Goal: Transaction & Acquisition: Subscribe to service/newsletter

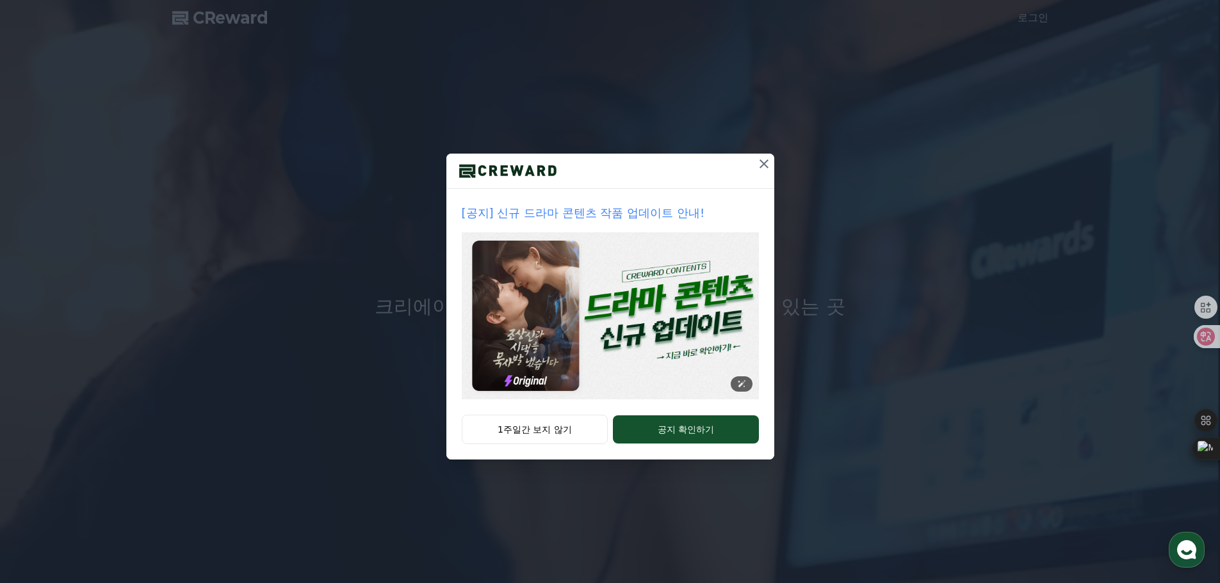
click at [538, 303] on img at bounding box center [610, 315] width 297 height 167
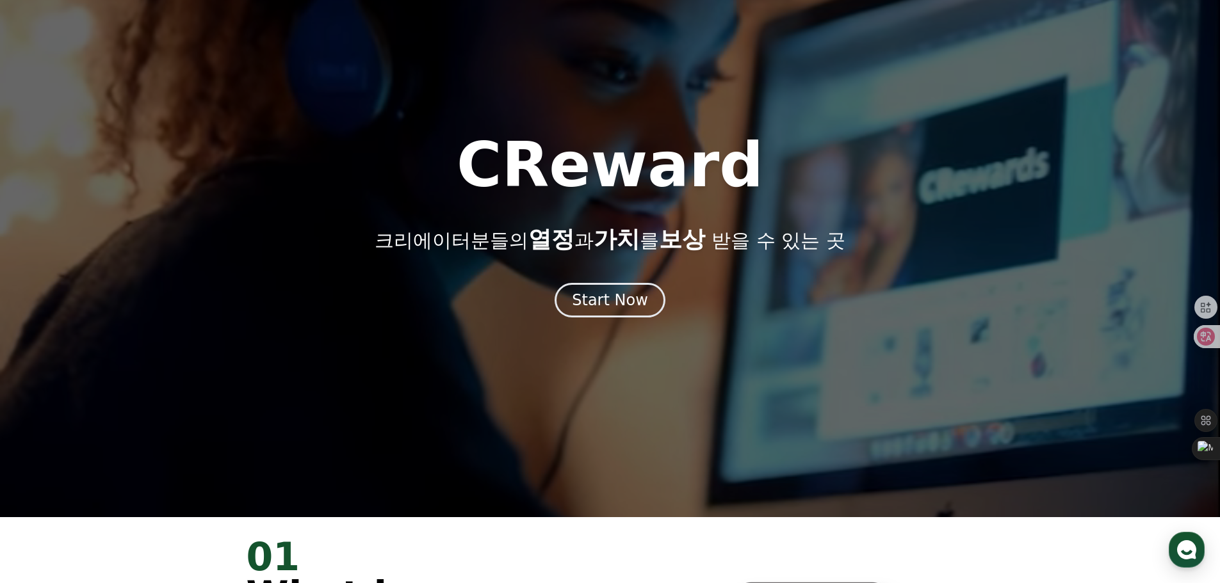
scroll to position [64, 0]
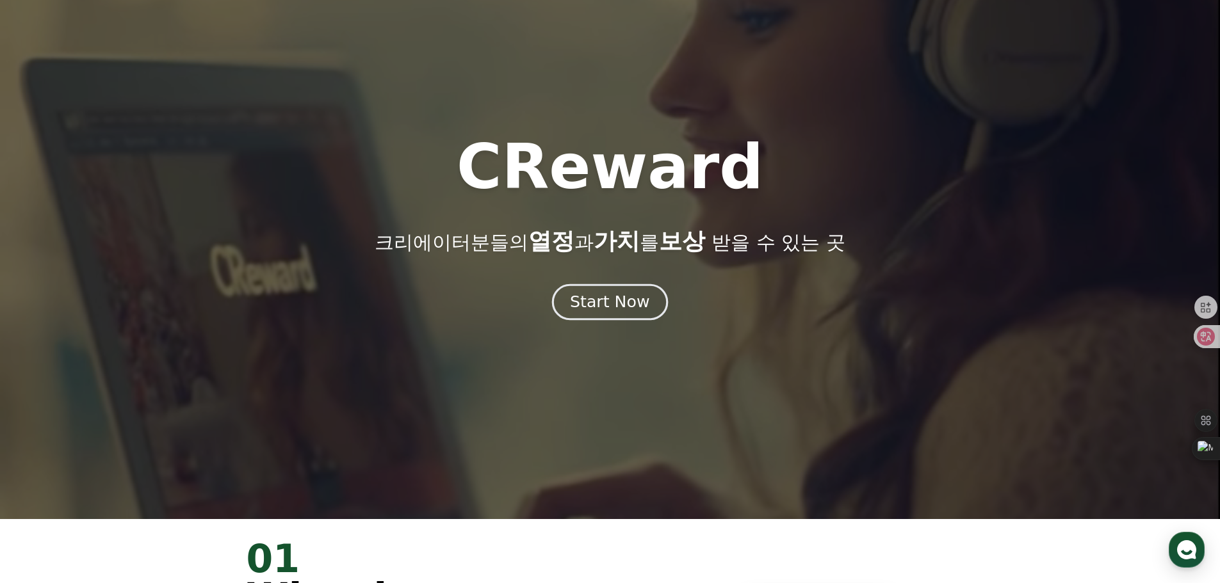
click at [598, 305] on div "Start Now" at bounding box center [609, 302] width 79 height 22
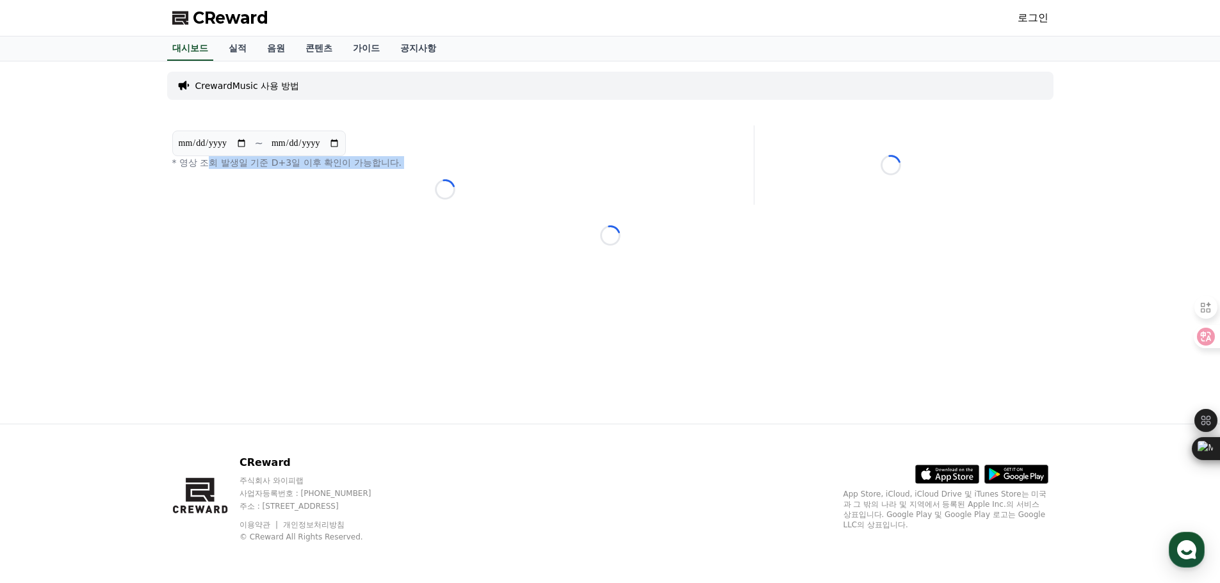
drag, startPoint x: 209, startPoint y: 163, endPoint x: 414, endPoint y: 169, distance: 205.6
click at [414, 169] on div "**********" at bounding box center [445, 165] width 556 height 79
click at [199, 51] on link "대시보드" at bounding box center [190, 49] width 46 height 24
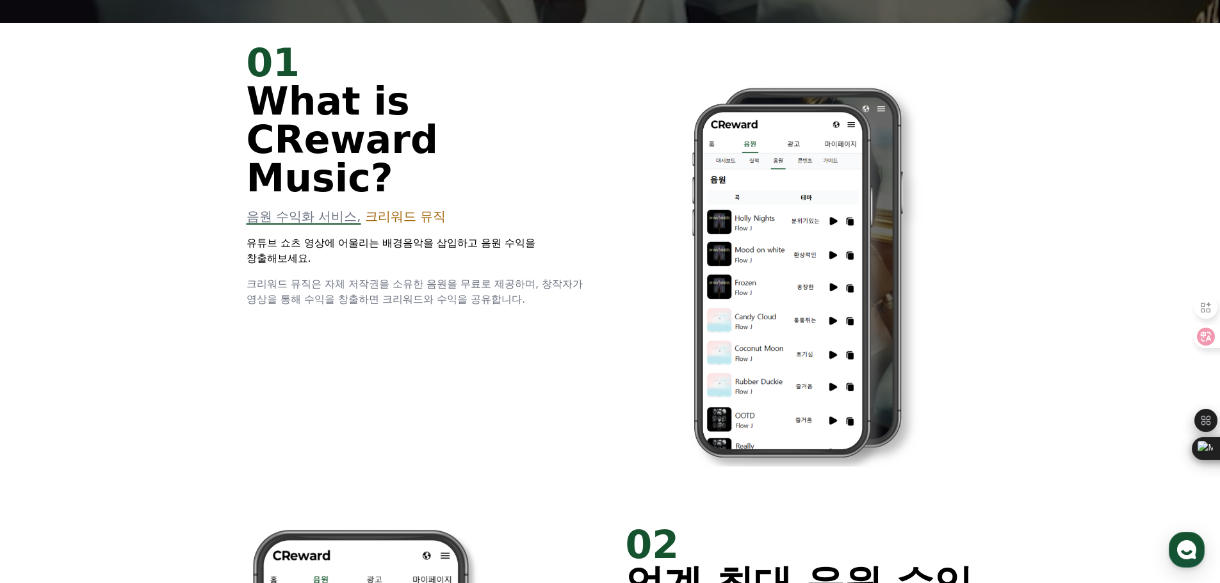
scroll to position [576, 0]
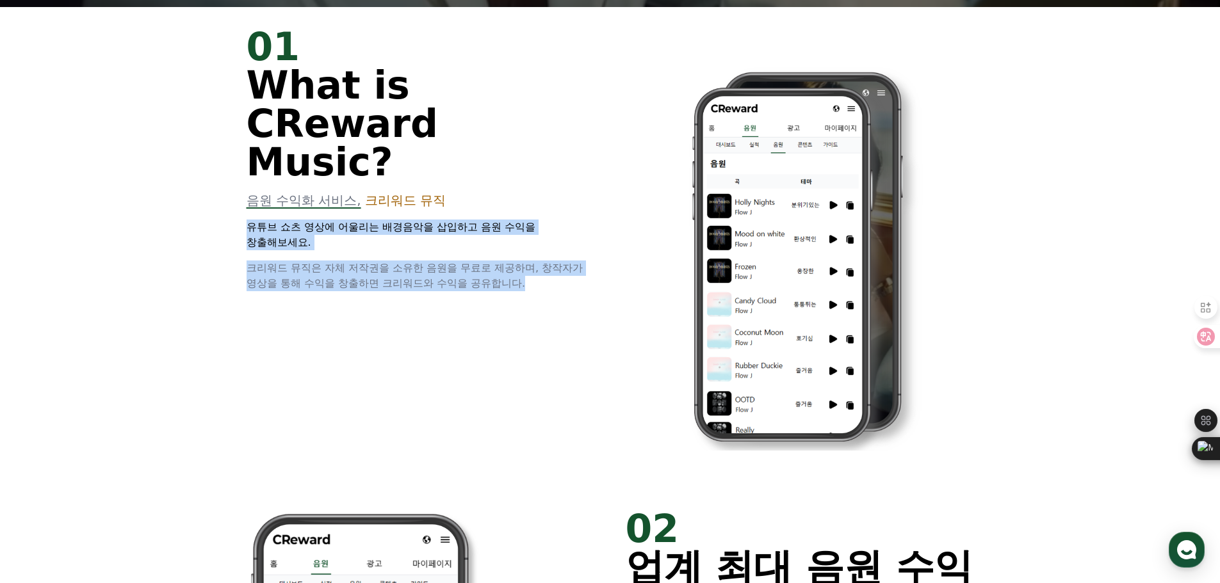
drag, startPoint x: 236, startPoint y: 191, endPoint x: 558, endPoint y: 251, distance: 327.7
click at [558, 251] on div "01 What is CReward Music? 음원 수익화 서비스, 크리워드 뮤직 유튜브 쇼츠 영상에 어울리는 배경음악을 삽입하고 음원 수익을…" at bounding box center [610, 248] width 768 height 482
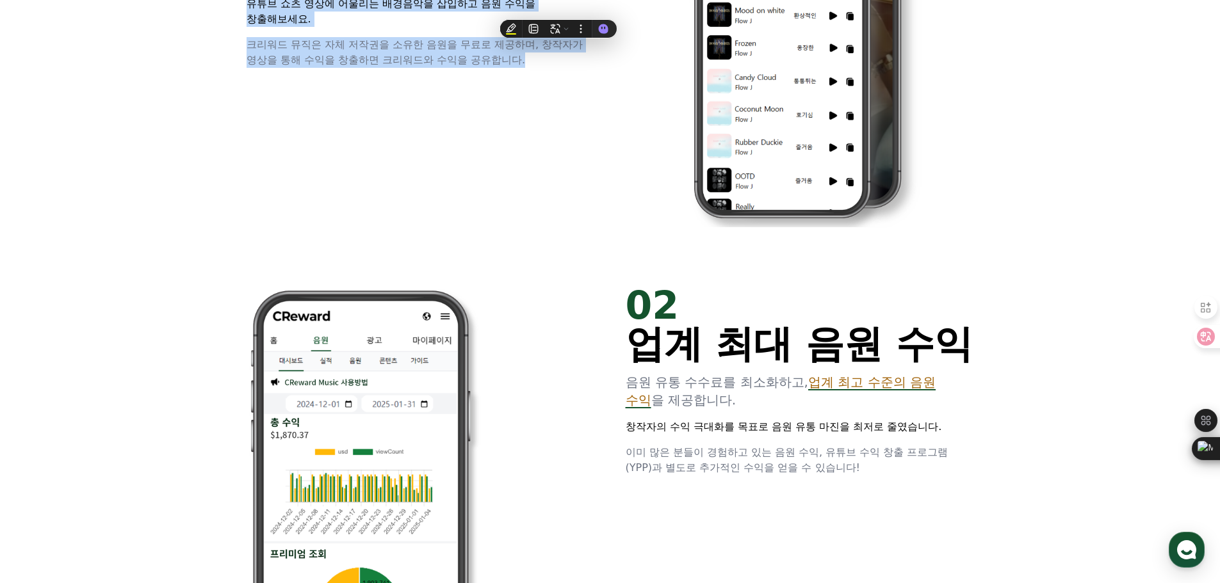
scroll to position [833, 0]
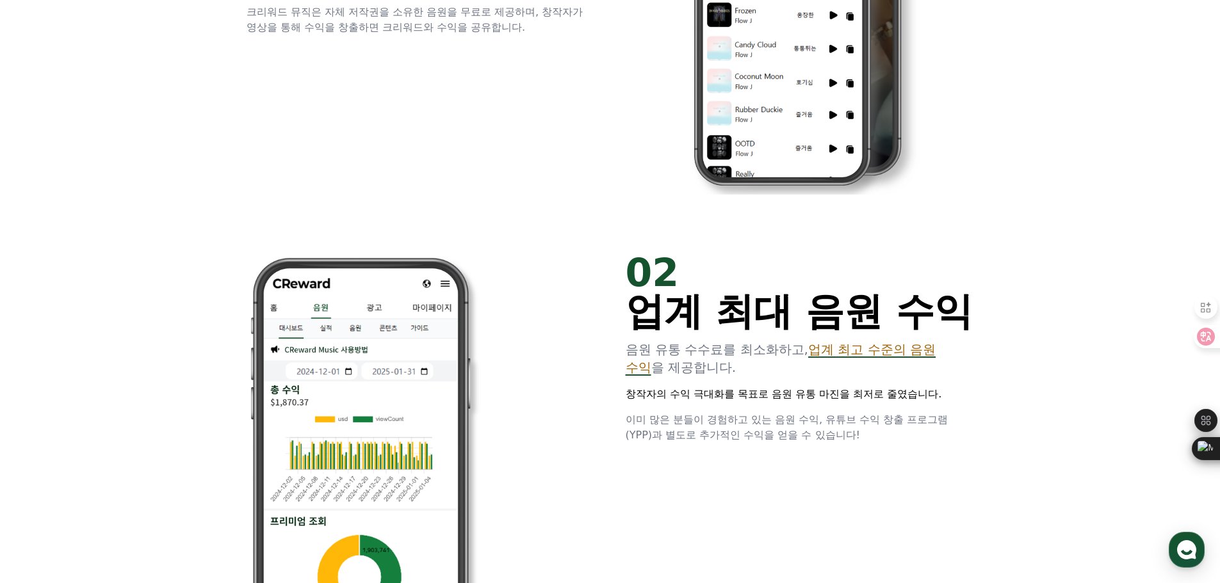
click at [540, 332] on div at bounding box center [421, 474] width 348 height 441
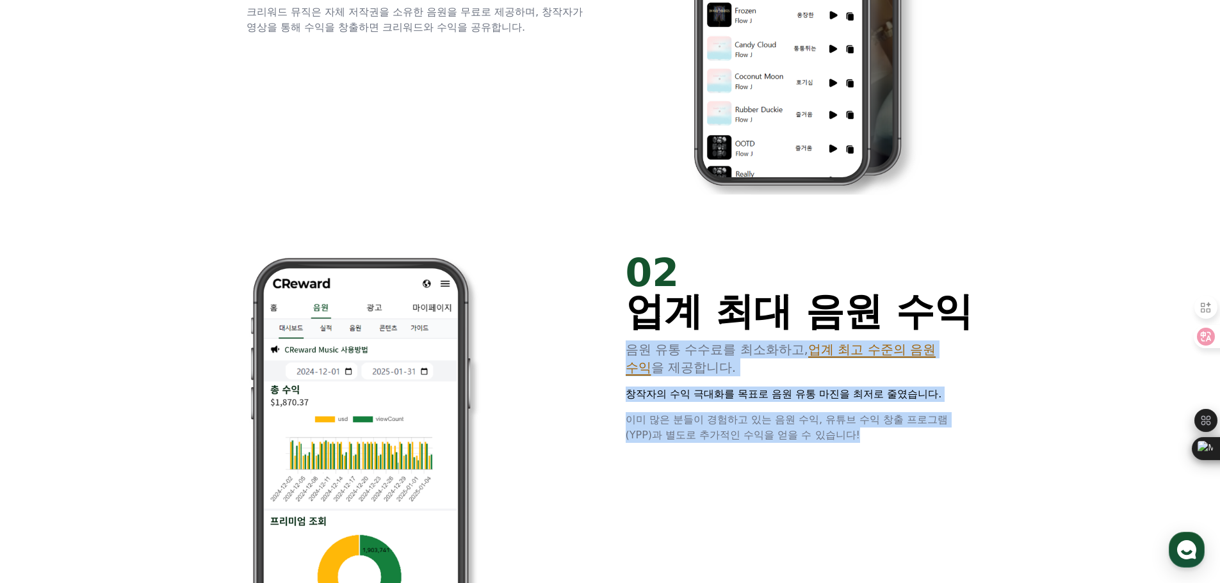
drag, startPoint x: 619, startPoint y: 348, endPoint x: 868, endPoint y: 425, distance: 260.1
click at [879, 429] on div "02 업계 최대 음원 수익 음원 유통 수수료를 최소화하고, 업계 최고 수준의 음원 수익 을 제공합니다. 창작자의 수익 극대화를 목표로 음원 유…" at bounding box center [610, 474] width 768 height 482
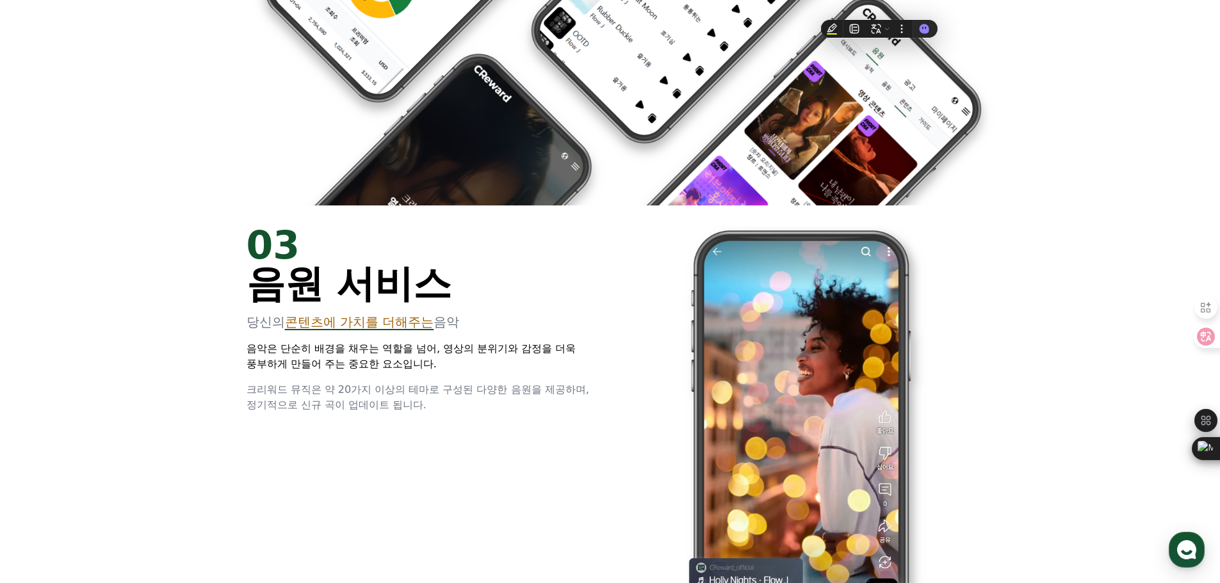
scroll to position [1985, 0]
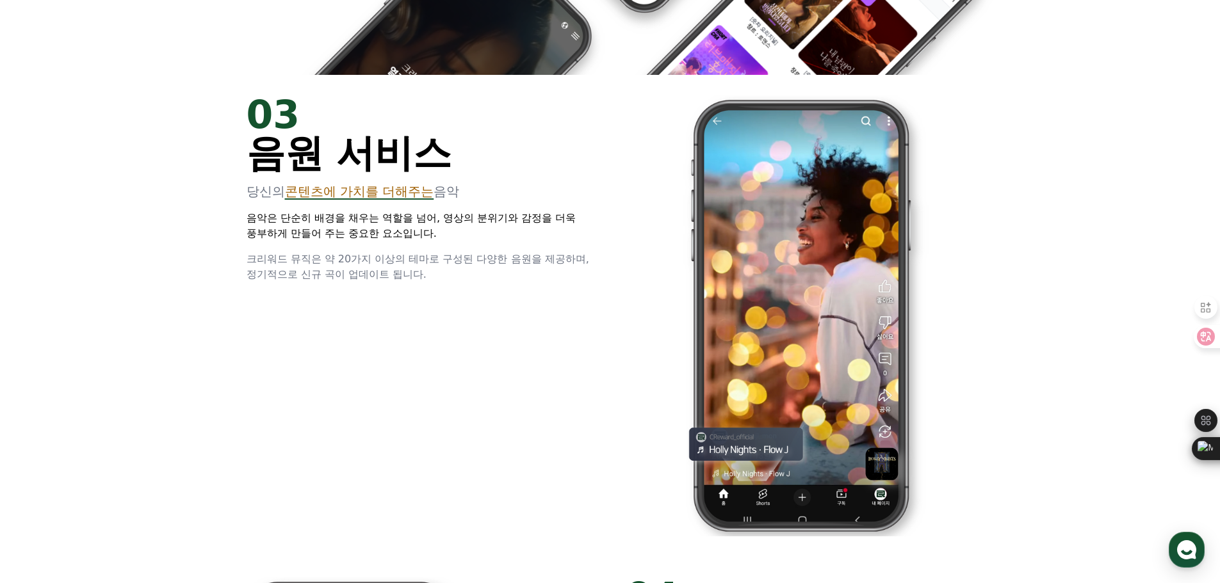
click at [546, 392] on div "03 음원 서비스 당신의 콘텐츠에 가치를 더해주는 음악 음악은 단순히 배경을 채우는 역할을 넘어, 영상의 분위기와 감정을 더욱 풍부하게 만들어…" at bounding box center [610, 316] width 768 height 482
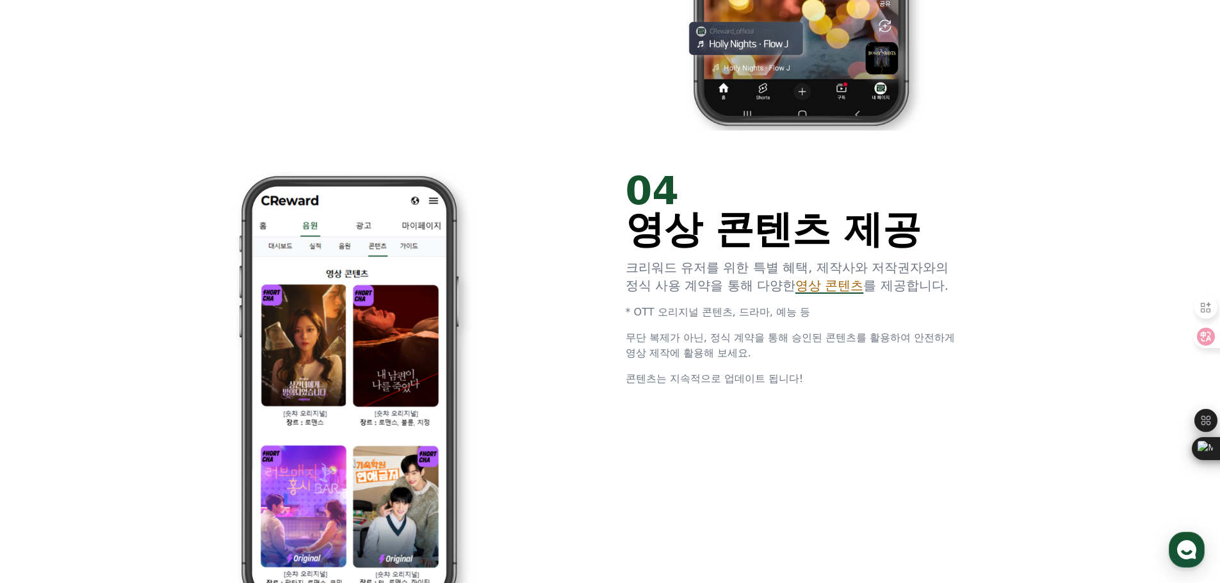
scroll to position [2562, 0]
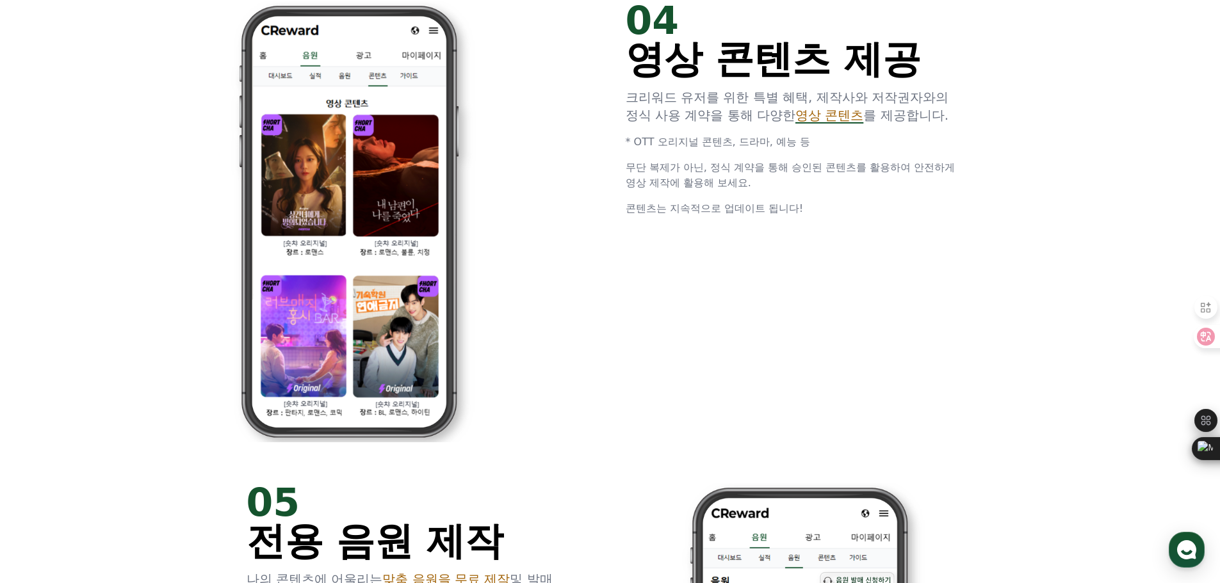
click at [829, 114] on span "영상 콘텐츠" at bounding box center [829, 115] width 68 height 15
click at [820, 117] on span "영상 콘텐츠" at bounding box center [829, 115] width 68 height 15
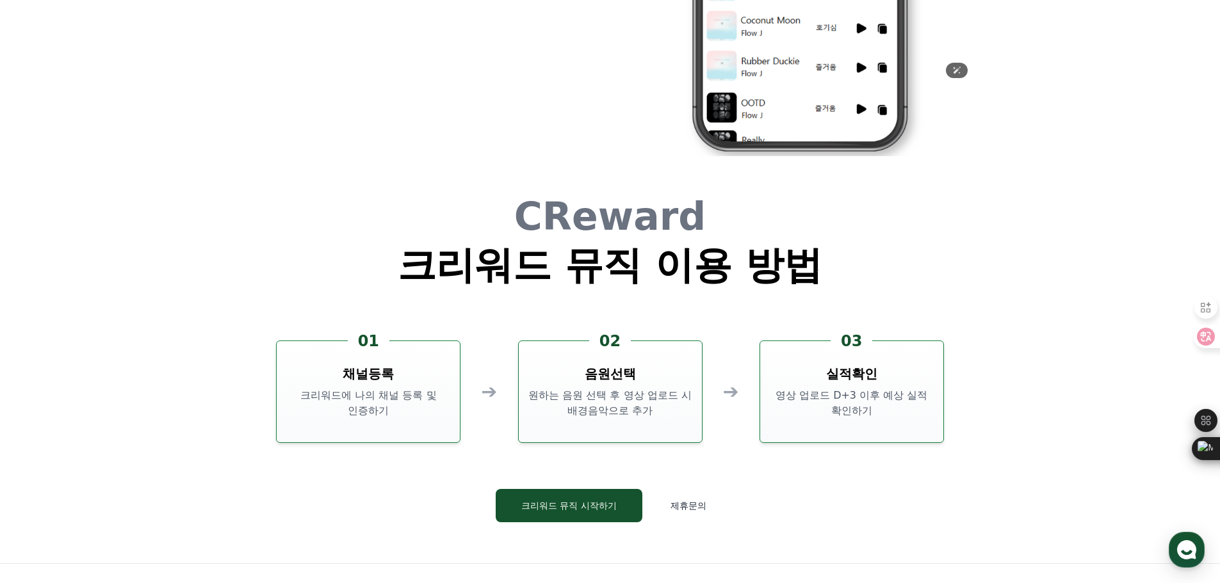
scroll to position [3470, 0]
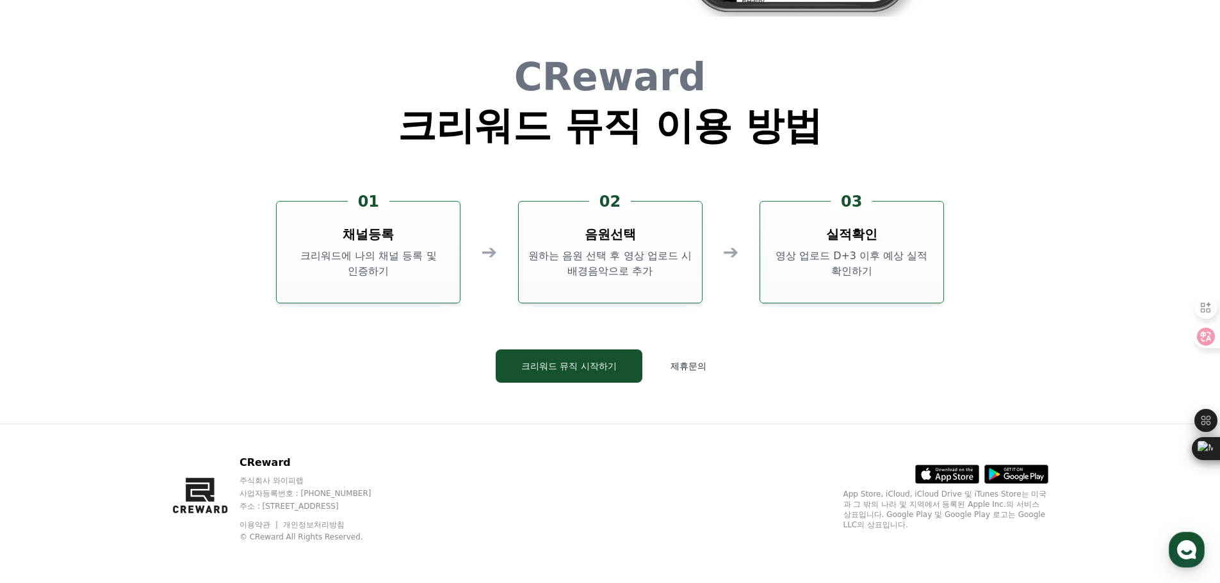
click at [631, 349] on div "CReward 크리워드 뮤직 이용 방법 01 채널등록 크리워드에 나의 채널 등록 및 인증하기 ➔ 02 음원선택 원하는 음원 선택 후 영상 업로…" at bounding box center [610, 230] width 768 height 387
click at [599, 373] on button "크리워드 뮤직 시작하기" at bounding box center [569, 366] width 147 height 33
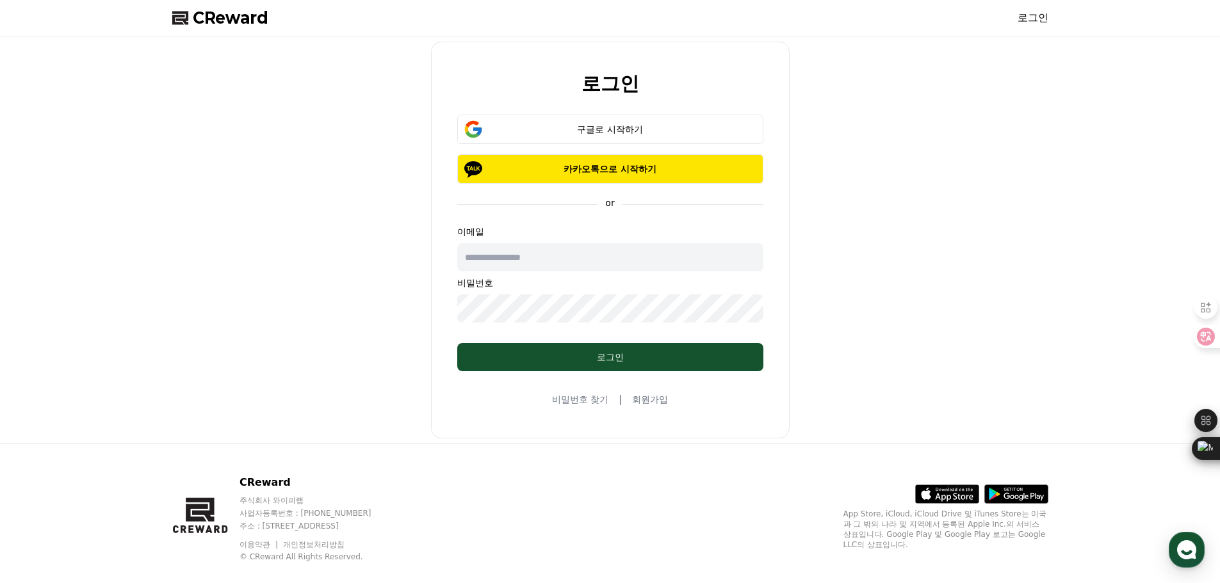
scroll to position [3470, 0]
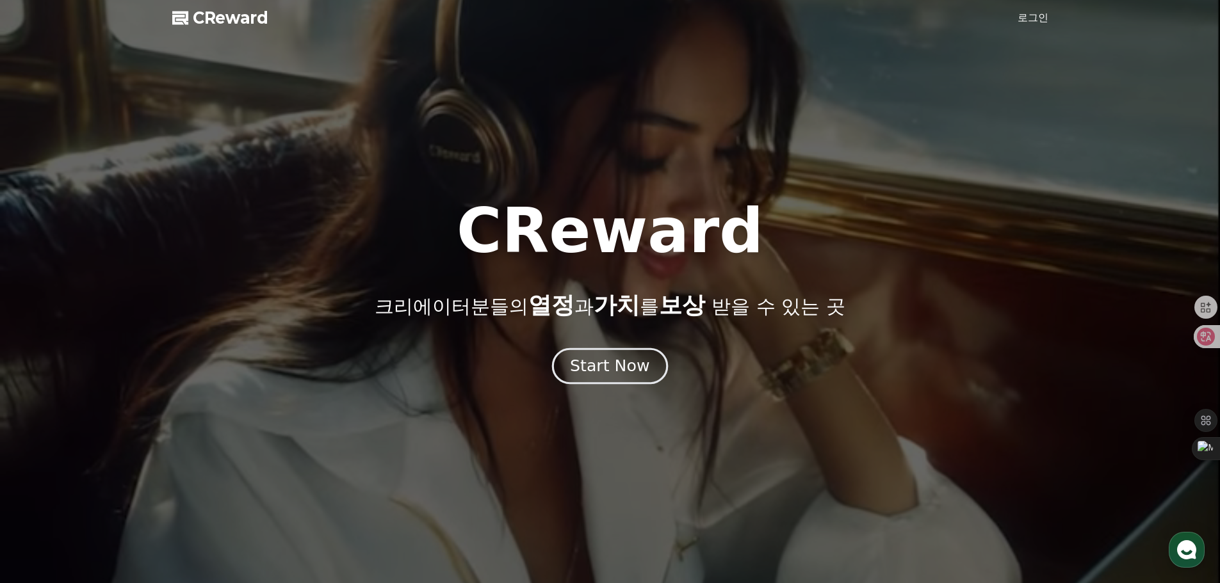
click at [647, 359] on button "Start Now" at bounding box center [610, 366] width 116 height 37
